Goal: Find specific page/section: Find specific page/section

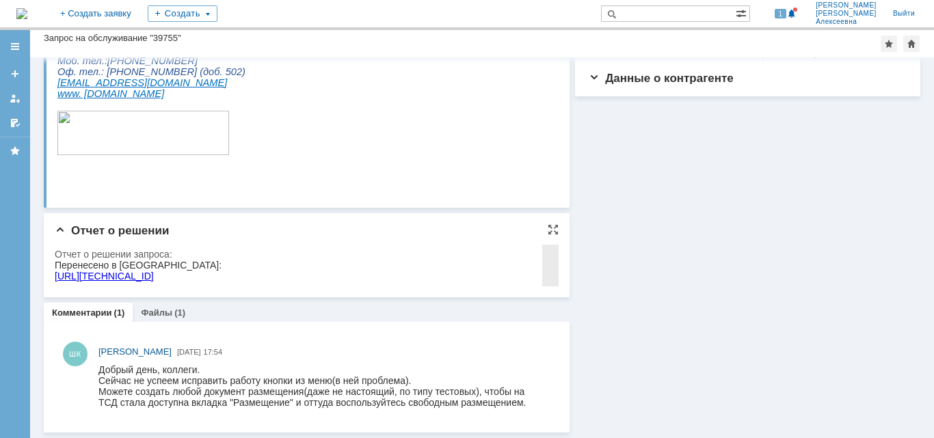
scroll to position [189, 0]
click at [159, 312] on link "Файлы" at bounding box center [156, 313] width 31 height 10
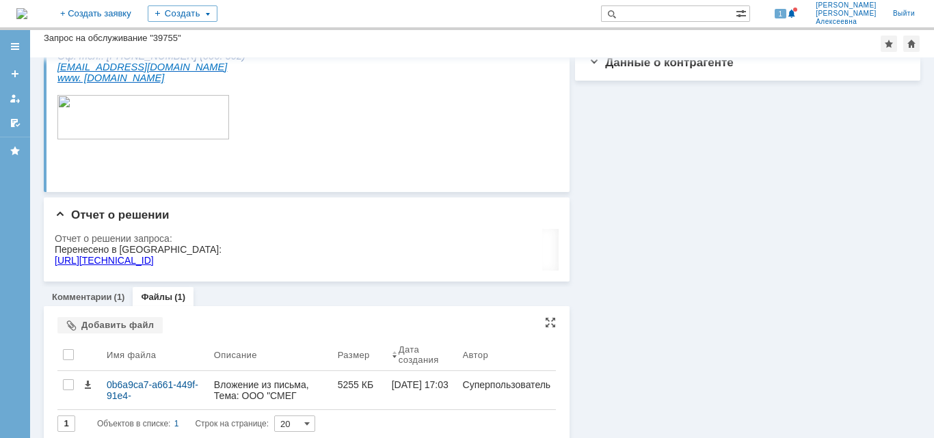
scroll to position [215, 0]
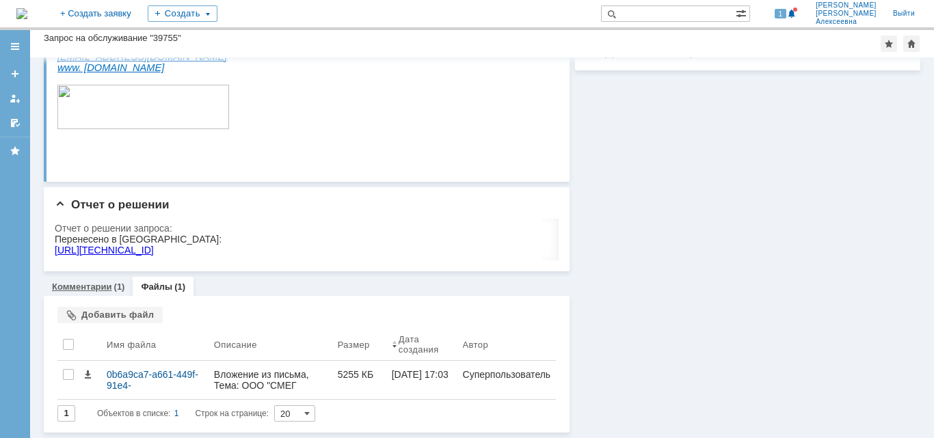
click at [79, 284] on link "Комментарии" at bounding box center [82, 287] width 60 height 10
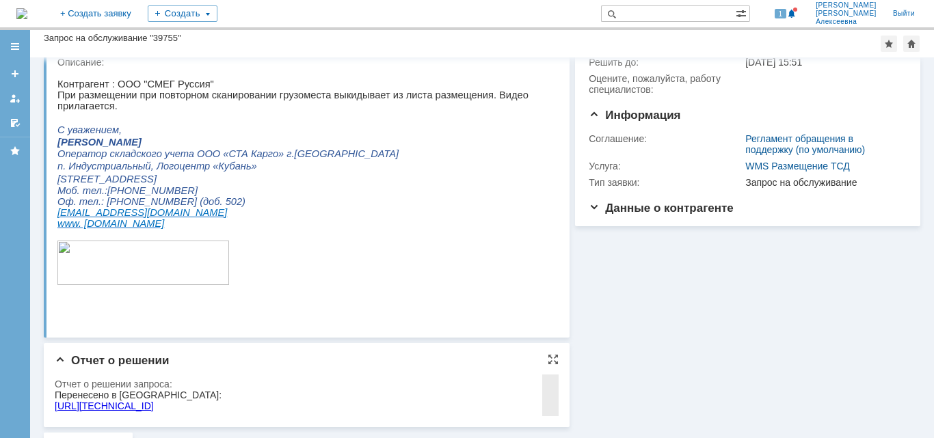
scroll to position [137, 0]
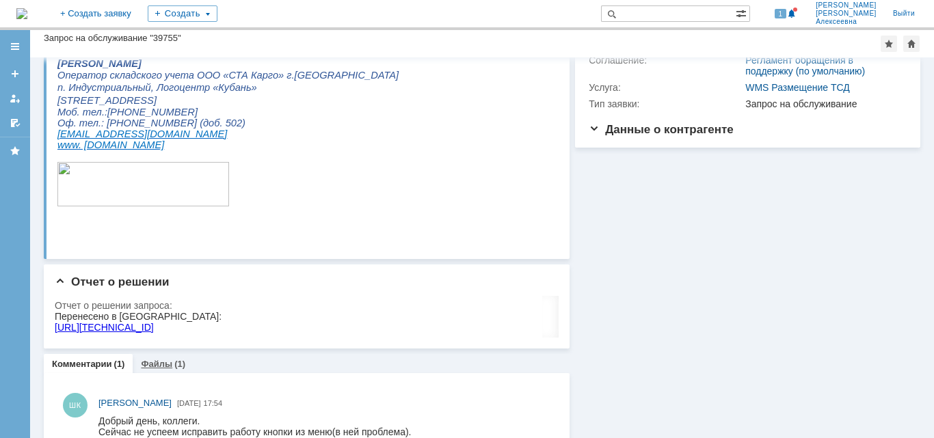
click at [162, 361] on link "Файлы" at bounding box center [156, 364] width 31 height 10
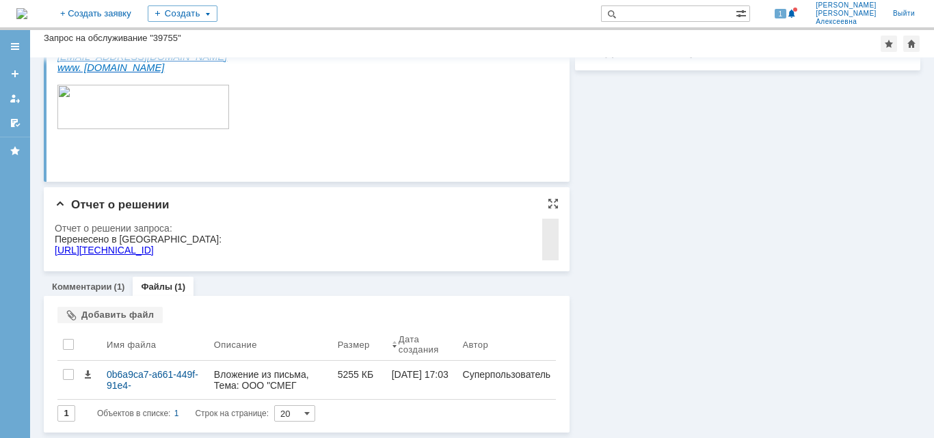
click at [80, 283] on link "Комментарии" at bounding box center [82, 287] width 60 height 10
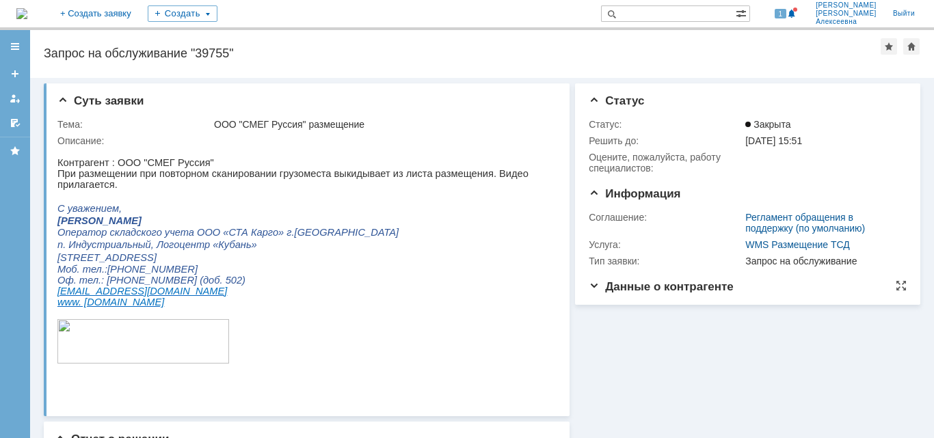
click at [591, 286] on span "Данные о контрагенте" at bounding box center [661, 286] width 145 height 13
